Goal: Transaction & Acquisition: Purchase product/service

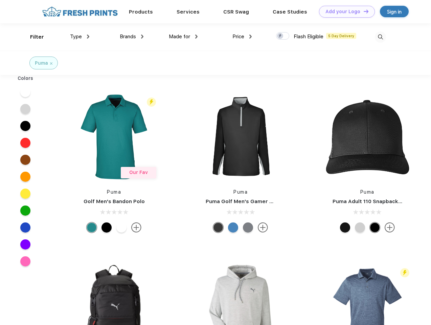
click at [345, 12] on link "Add your Logo Design Tool" at bounding box center [347, 12] width 56 height 12
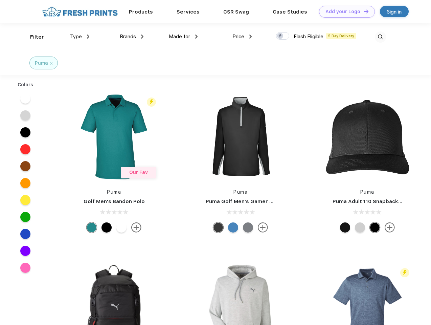
click at [0, 0] on div "Design Tool" at bounding box center [0, 0] width 0 height 0
click at [363, 11] on link "Add your Logo Design Tool" at bounding box center [347, 12] width 56 height 12
click at [32, 37] on div "Filter" at bounding box center [37, 37] width 14 height 8
click at [80, 37] on span "Type" at bounding box center [76, 37] width 12 height 6
click at [132, 37] on span "Brands" at bounding box center [128, 37] width 16 height 6
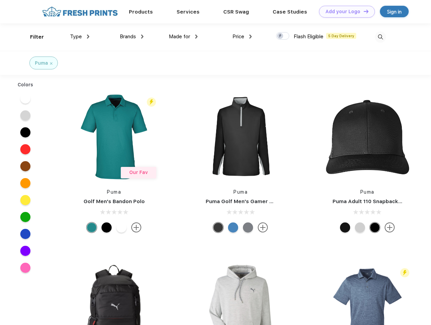
click at [183, 37] on span "Made for" at bounding box center [179, 37] width 21 height 6
click at [242, 37] on span "Price" at bounding box center [238, 37] width 12 height 6
click at [283, 36] on div at bounding box center [282, 35] width 13 height 7
click at [281, 36] on input "checkbox" at bounding box center [278, 34] width 4 height 4
click at [380, 37] on img at bounding box center [380, 36] width 11 height 11
